Goal: Ask a question

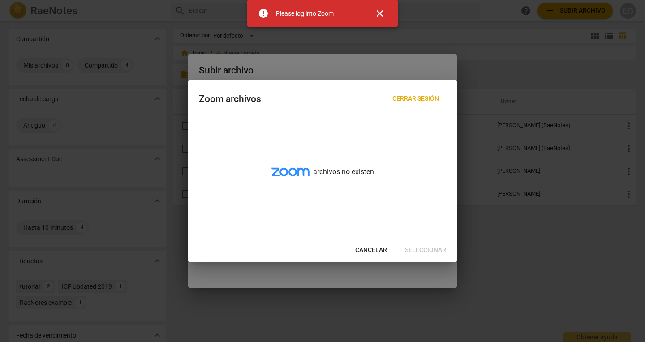
click at [380, 14] on span "close" at bounding box center [380, 13] width 11 height 11
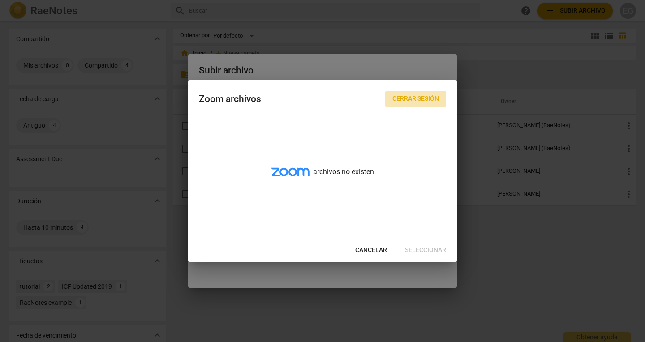
click at [414, 97] on span "Cerrar sesión" at bounding box center [416, 99] width 47 height 9
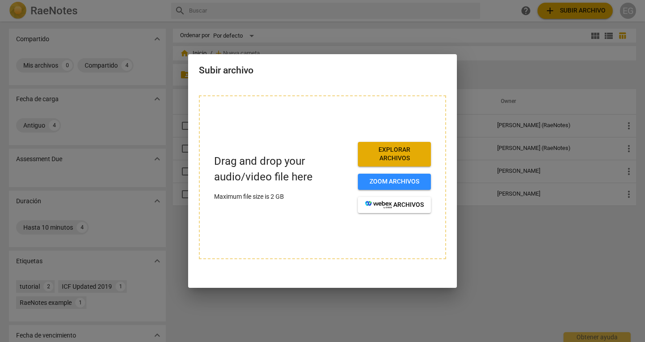
click at [490, 282] on div at bounding box center [322, 171] width 645 height 342
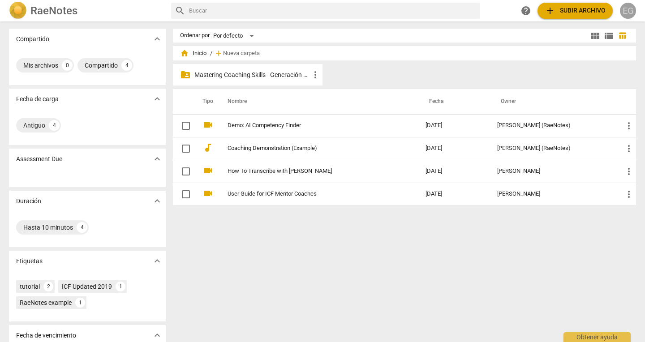
click at [628, 12] on div "EG" at bounding box center [628, 11] width 16 height 16
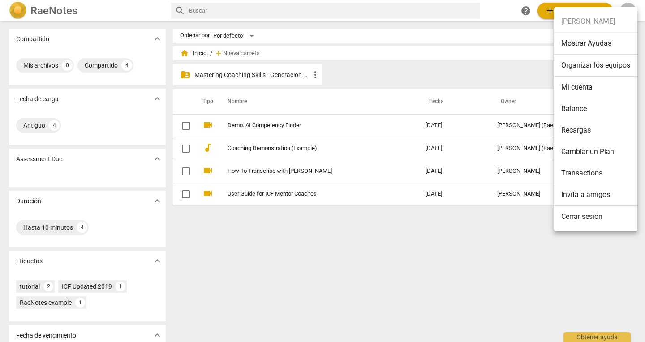
click at [569, 87] on li "Mi cuenta" at bounding box center [595, 88] width 83 height 22
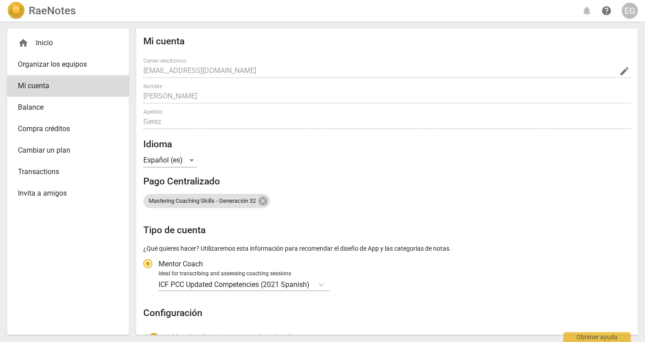
radio input "false"
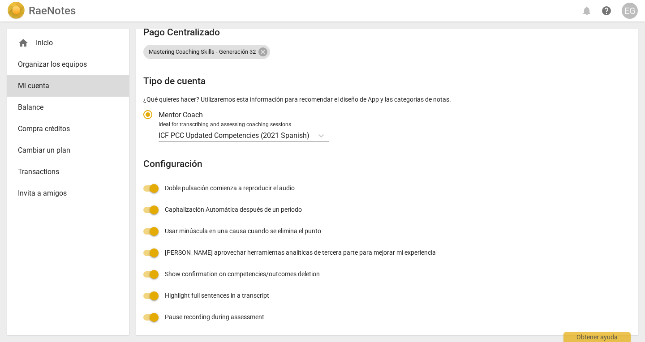
scroll to position [150, 0]
click at [347, 187] on div "Mi cuenta Correo electrónico [EMAIL_ADDRESS][DOMAIN_NAME] edit Nombre [PERSON_N…" at bounding box center [387, 107] width 488 height 442
click at [629, 10] on div "EG" at bounding box center [630, 11] width 16 height 16
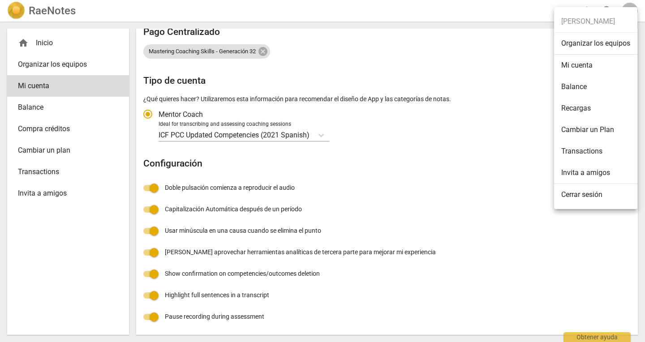
click at [513, 203] on div at bounding box center [322, 171] width 645 height 342
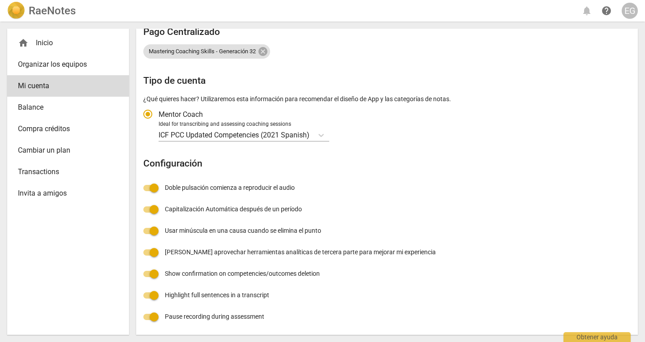
click at [596, 317] on div "Mi cuenta Correo electrónico [EMAIL_ADDRESS][DOMAIN_NAME] edit Nombre [PERSON_N…" at bounding box center [387, 107] width 488 height 442
click at [587, 337] on div "Obtener ayuda" at bounding box center [597, 337] width 67 height 10
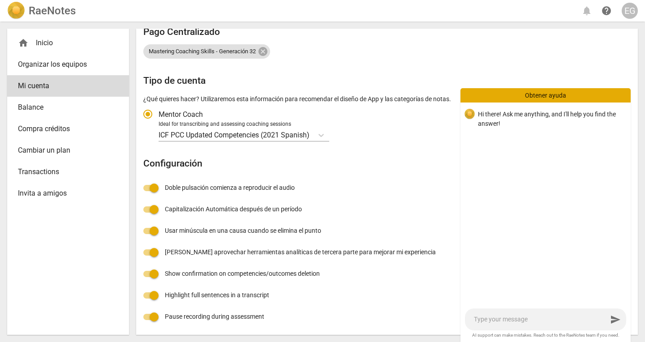
type textarea "n"
type textarea "no"
type textarea "nom"
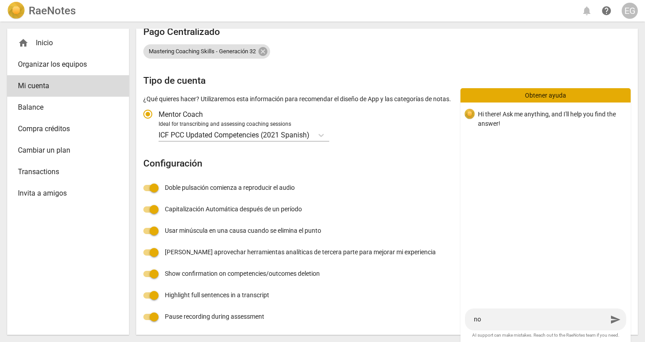
type textarea "nom"
type textarea "nomn"
type textarea "nom"
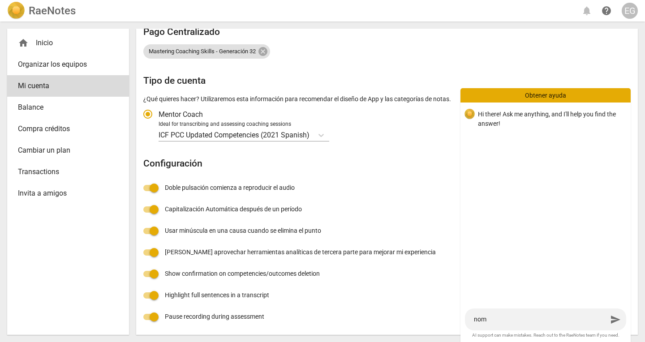
type textarea "no"
type textarea "nom"
type textarea "nomb"
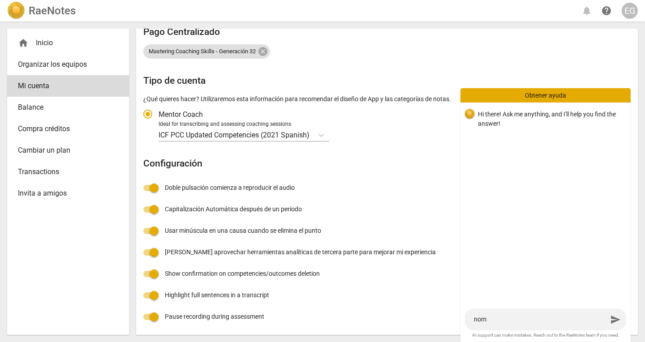
type textarea "nomb"
type textarea "nombr"
type textarea "nomb"
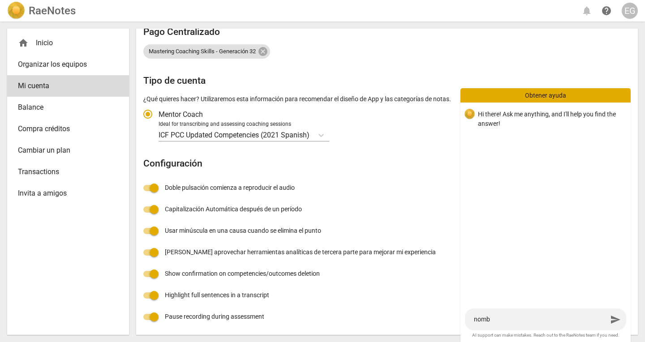
type textarea "nom"
type textarea "no"
type textarea "n"
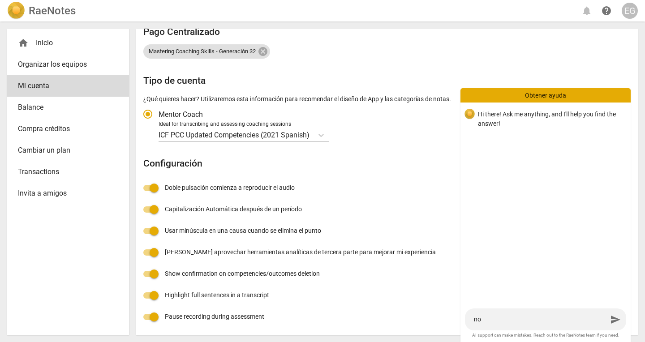
type textarea "n"
type textarea "na"
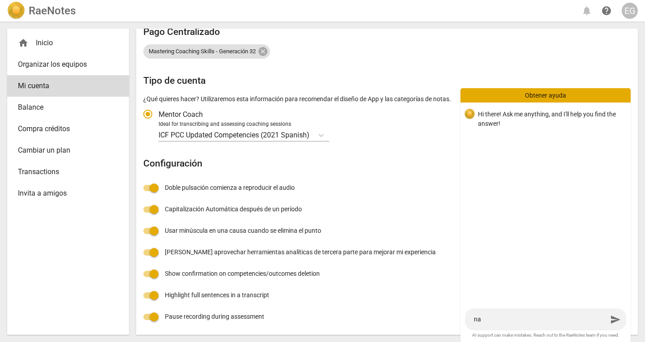
type textarea "nam"
type textarea "name"
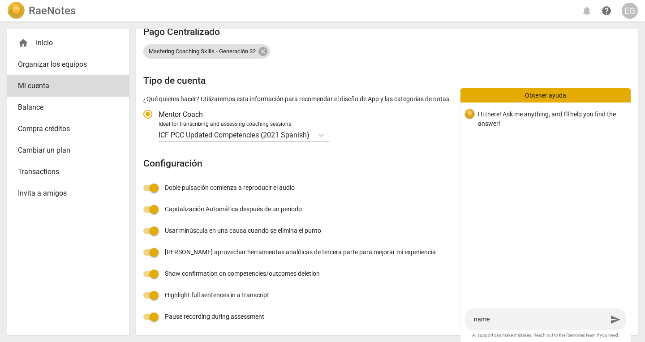
type textarea "name"
type textarea "name o"
type textarea "name of"
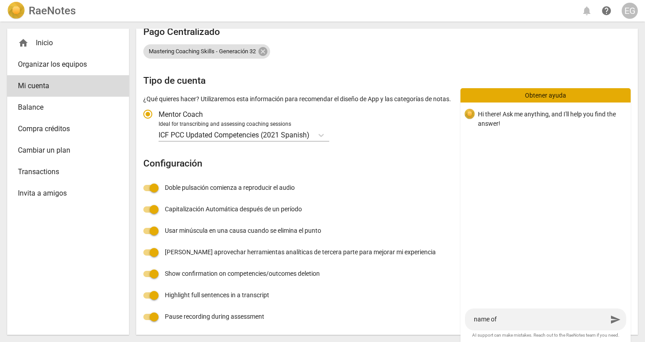
type textarea "name of"
type textarea "name of m"
type textarea "name of my"
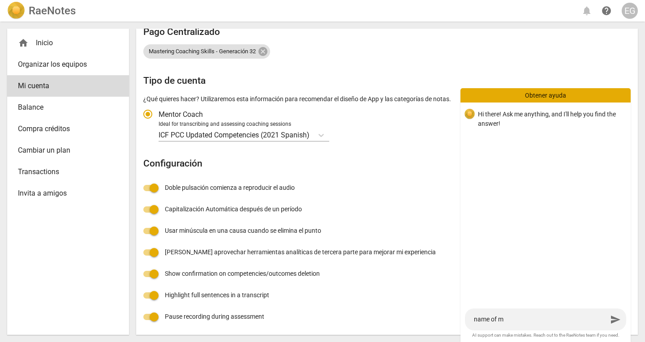
type textarea "name of my"
type textarea "name of my a"
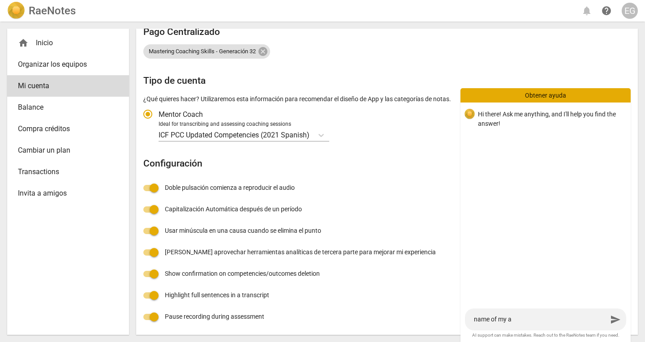
type textarea "name of my ac"
type textarea "name of my acc"
type textarea "name of my acco"
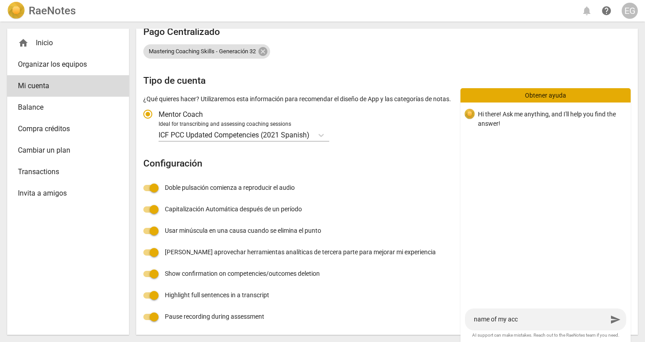
type textarea "name of my acco"
type textarea "name of my accou"
type textarea "name of my accoun"
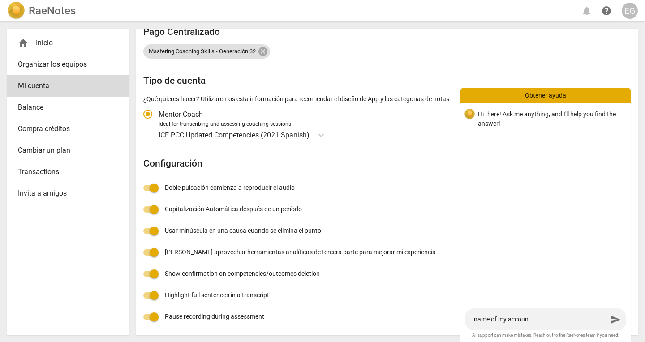
type textarea "name of my account"
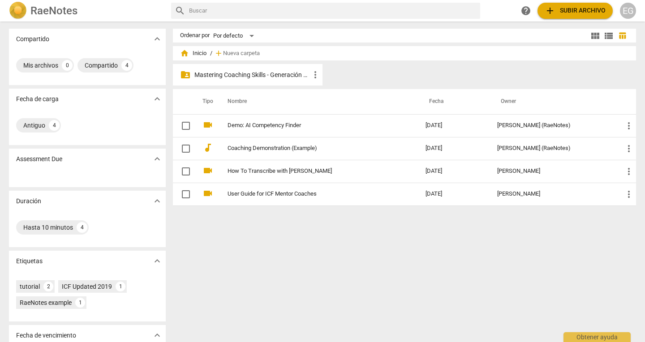
click at [265, 77] on p "Mastering Coaching Skills - Generación 32" at bounding box center [252, 74] width 116 height 9
